Goal: Task Accomplishment & Management: Use online tool/utility

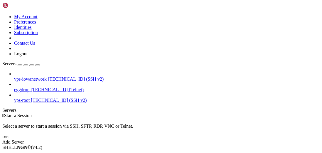
drag, startPoint x: 70, startPoint y: 38, endPoint x: 322, endPoint y: 131, distance: 269.2
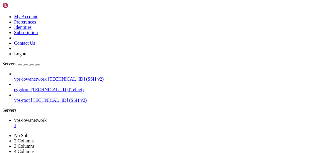
scroll to position [42, 0]
click at [122, 123] on div "" at bounding box center [167, 125] width 306 height 5
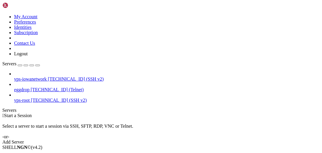
drag, startPoint x: 70, startPoint y: 76, endPoint x: 141, endPoint y: 83, distance: 71.2
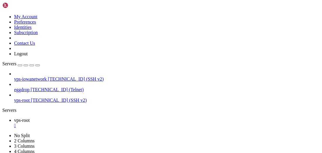
scroll to position [143, 0]
drag, startPoint x: 65, startPoint y: 20, endPoint x: 129, endPoint y: 24, distance: 64.5
click at [38, 65] on icon "button" at bounding box center [38, 65] width 0 height 0
click at [2, 108] on div "Servers" at bounding box center [161, 110] width 318 height 5
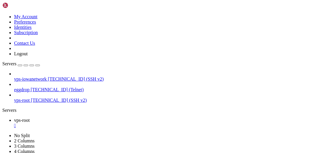
drag, startPoint x: 30, startPoint y: 66, endPoint x: 36, endPoint y: 64, distance: 6.1
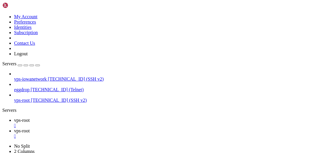
type input "/etc"
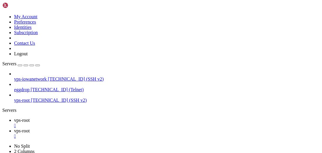
drag, startPoint x: 150, startPoint y: 143, endPoint x: 75, endPoint y: 144, distance: 75.0
type textarea "iowanetwork ALL=(ALL) NOPASSWD: ALL"
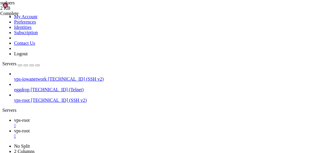
click at [30, 118] on span "vps-root" at bounding box center [22, 120] width 16 height 5
click at [30, 128] on span "vps-root" at bounding box center [22, 130] width 16 height 5
drag, startPoint x: 140, startPoint y: 5, endPoint x: 146, endPoint y: 11, distance: 8.5
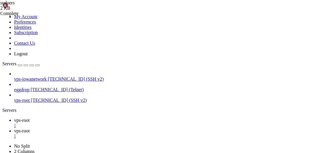
click at [140, 133] on div "" at bounding box center [167, 135] width 306 height 5
drag, startPoint x: 169, startPoint y: 263, endPoint x: 170, endPoint y: 259, distance: 4.2
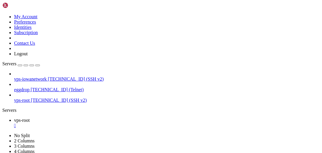
drag, startPoint x: 141, startPoint y: 322, endPoint x: 113, endPoint y: 303, distance: 34.1
drag, startPoint x: 120, startPoint y: 330, endPoint x: 111, endPoint y: 288, distance: 43.1
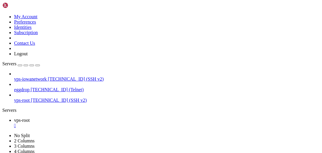
scroll to position [1566, 0]
drag, startPoint x: 168, startPoint y: 308, endPoint x: 121, endPoint y: 303, distance: 46.7
drag, startPoint x: 173, startPoint y: 317, endPoint x: 146, endPoint y: 301, distance: 32.3
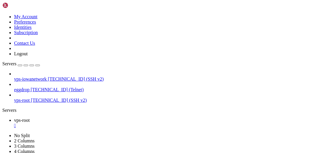
click at [105, 123] on div "" at bounding box center [167, 125] width 306 height 5
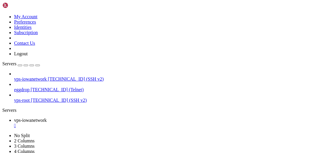
scroll to position [48, 0]
click at [17, 98] on link "vps-root [TECHNICAL_ID] (SSH v2)" at bounding box center [167, 100] width 306 height 5
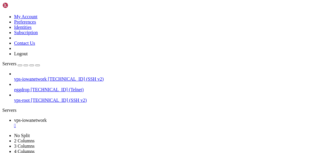
drag, startPoint x: 209, startPoint y: 72, endPoint x: 201, endPoint y: 64, distance: 10.8
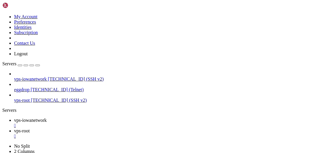
click at [162, 128] on link "vps-root " at bounding box center [167, 133] width 306 height 11
drag, startPoint x: 125, startPoint y: 6, endPoint x: 121, endPoint y: 6, distance: 4.7
click at [123, 118] on link "vps-iowanetwork " at bounding box center [167, 123] width 306 height 11
click at [121, 123] on div "" at bounding box center [167, 125] width 306 height 5
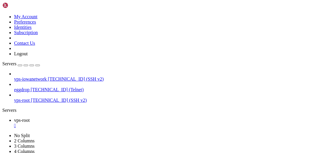
scroll to position [42, 0]
click at [104, 123] on div "" at bounding box center [167, 125] width 306 height 5
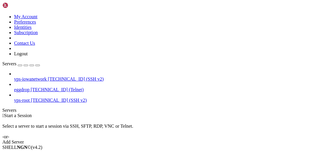
drag, startPoint x: 71, startPoint y: 72, endPoint x: 125, endPoint y: 73, distance: 53.5
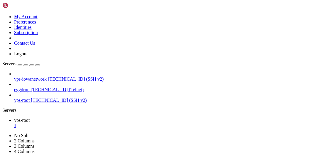
scroll to position [63, 0]
click at [105, 123] on div "" at bounding box center [167, 125] width 306 height 5
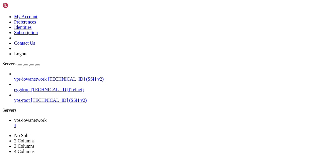
scroll to position [48, 0]
drag, startPoint x: 158, startPoint y: 339, endPoint x: 122, endPoint y: 339, distance: 35.6
drag, startPoint x: 193, startPoint y: 290, endPoint x: 182, endPoint y: 301, distance: 15.6
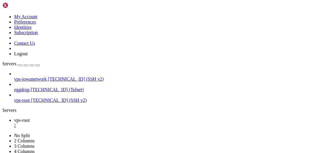
scroll to position [26, 0]
drag, startPoint x: 205, startPoint y: 323, endPoint x: 167, endPoint y: 311, distance: 39.4
click at [105, 123] on div "" at bounding box center [167, 125] width 306 height 5
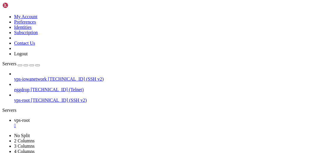
scroll to position [9917, 0]
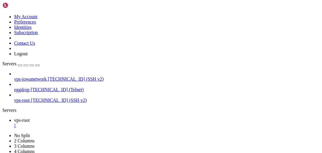
click at [38, 65] on icon "button" at bounding box center [38, 65] width 0 height 0
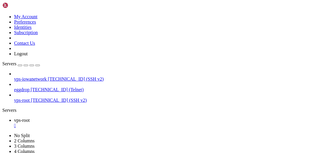
drag, startPoint x: 184, startPoint y: 338, endPoint x: 165, endPoint y: 263, distance: 77.3
drag, startPoint x: 251, startPoint y: 291, endPoint x: 215, endPoint y: 288, distance: 35.8
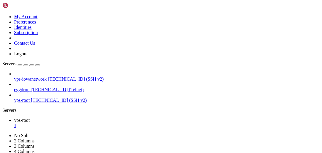
scroll to position [10245, 0]
drag, startPoint x: 164, startPoint y: 308, endPoint x: 102, endPoint y: 305, distance: 62.1
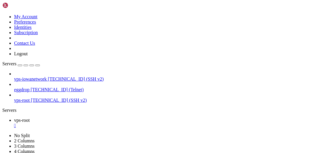
scroll to position [10287, 0]
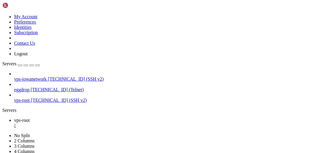
scroll to position [10530, 0]
drag, startPoint x: 158, startPoint y: 306, endPoint x: 121, endPoint y: 294, distance: 38.9
drag, startPoint x: 192, startPoint y: 316, endPoint x: 147, endPoint y: 311, distance: 45.6
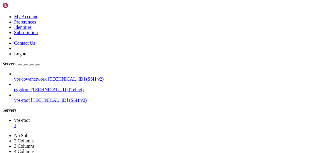
drag, startPoint x: 143, startPoint y: 311, endPoint x: 123, endPoint y: 319, distance: 22.0
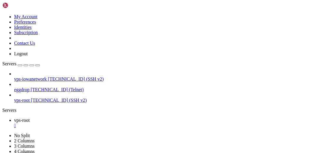
scroll to position [19569, 0]
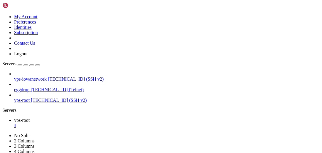
scroll to position [19600, 0]
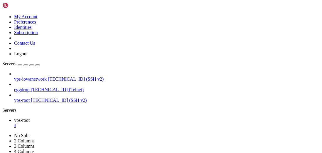
scroll to position [21701, 0]
click at [39, 123] on div "" at bounding box center [167, 125] width 306 height 5
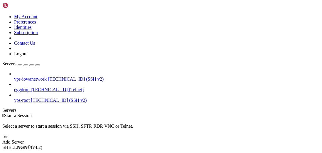
click at [2, 108] on div "Servers" at bounding box center [161, 110] width 318 height 5
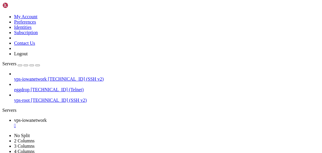
scroll to position [85, 0]
drag, startPoint x: 102, startPoint y: 343, endPoint x: 89, endPoint y: 340, distance: 13.2
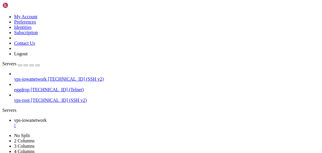
scroll to position [164, 0]
drag, startPoint x: 146, startPoint y: 296, endPoint x: 107, endPoint y: 289, distance: 39.3
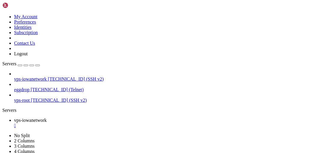
drag, startPoint x: 101, startPoint y: 266, endPoint x: 99, endPoint y: 270, distance: 5.0
drag, startPoint x: 131, startPoint y: 305, endPoint x: 84, endPoint y: 261, distance: 64.7
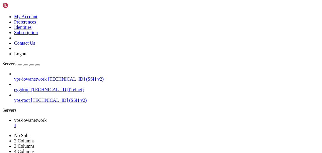
drag, startPoint x: 151, startPoint y: 337, endPoint x: 117, endPoint y: 286, distance: 61.1
